Goal: Find contact information: Find contact information

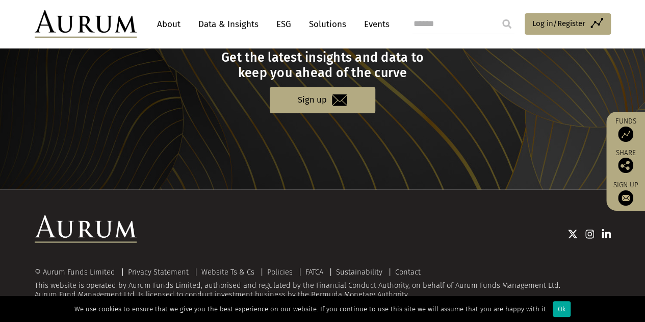
scroll to position [1103, 0]
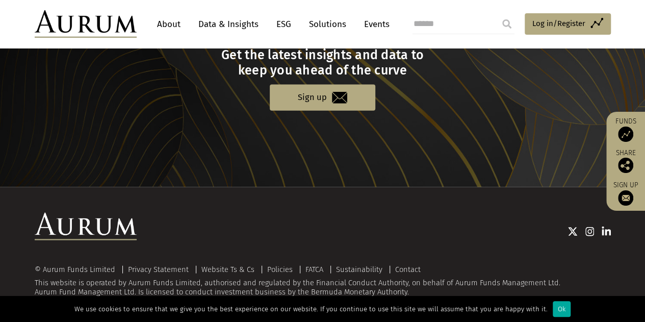
click at [164, 17] on link "About" at bounding box center [169, 24] width 34 height 19
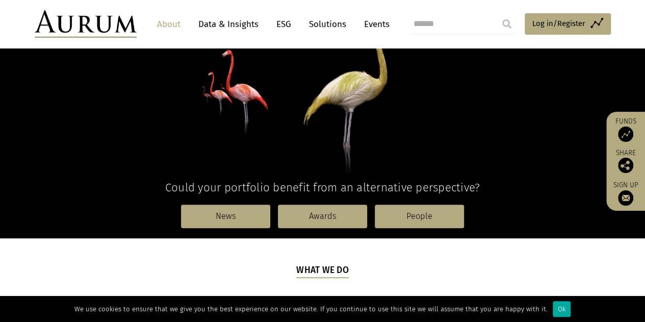
scroll to position [162, 0]
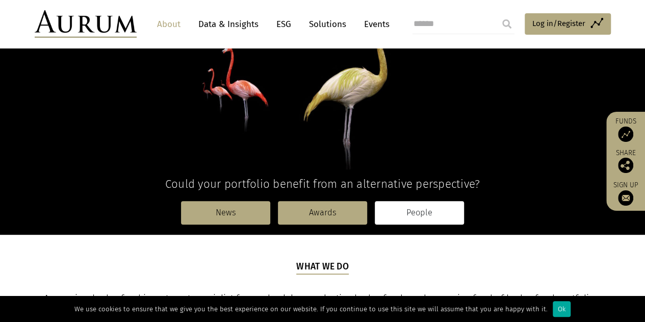
click at [401, 215] on link "People" at bounding box center [419, 212] width 89 height 23
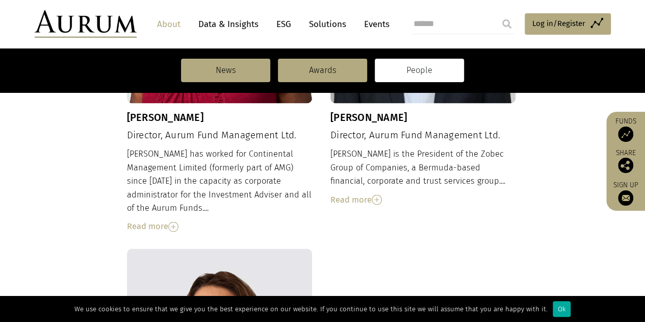
scroll to position [1249, 0]
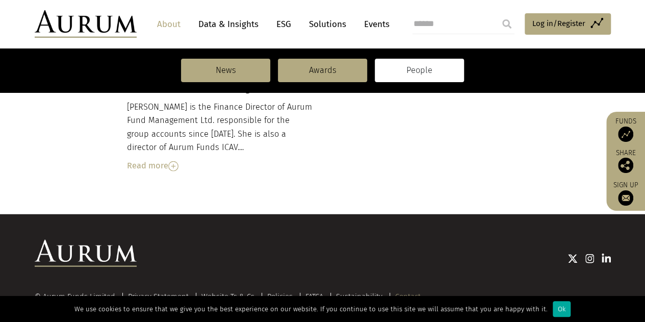
click at [402, 292] on link "Contact" at bounding box center [407, 296] width 25 height 9
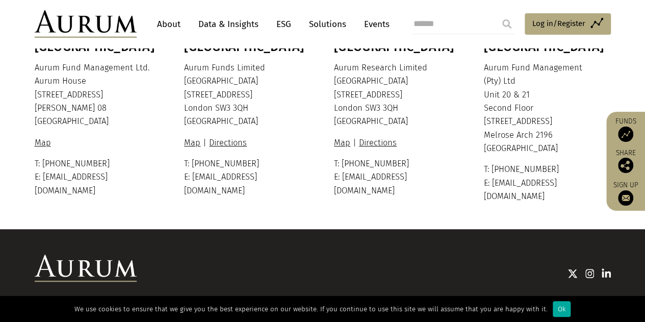
scroll to position [336, 0]
